Goal: Go to known website: Go to known website

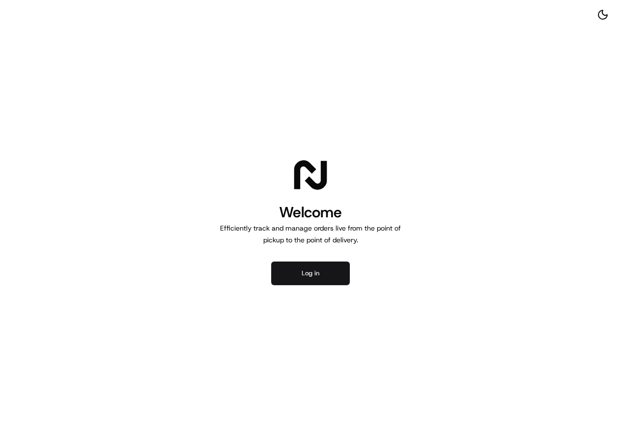
click at [307, 271] on button "Log in" at bounding box center [310, 274] width 79 height 24
click at [315, 274] on button "Log in" at bounding box center [310, 274] width 79 height 24
